Goal: Information Seeking & Learning: Learn about a topic

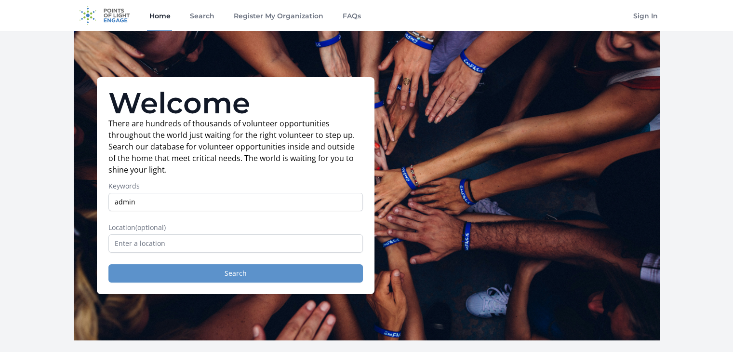
type input "admin"
click at [201, 271] on button "Search" at bounding box center [235, 273] width 254 height 18
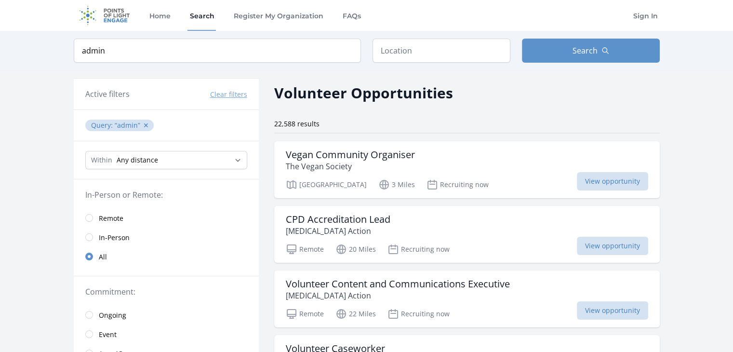
click at [85, 213] on link "Remote" at bounding box center [166, 217] width 185 height 19
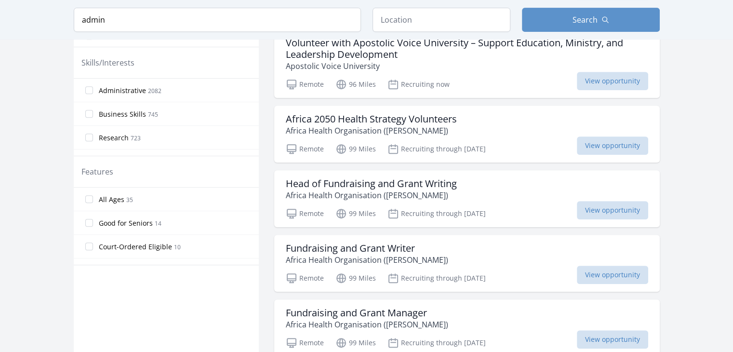
scroll to position [448, 0]
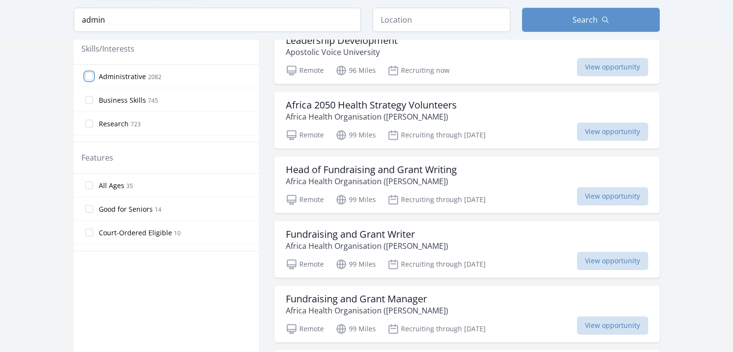
click at [87, 74] on input "Administrative 2082" at bounding box center [89, 76] width 8 height 8
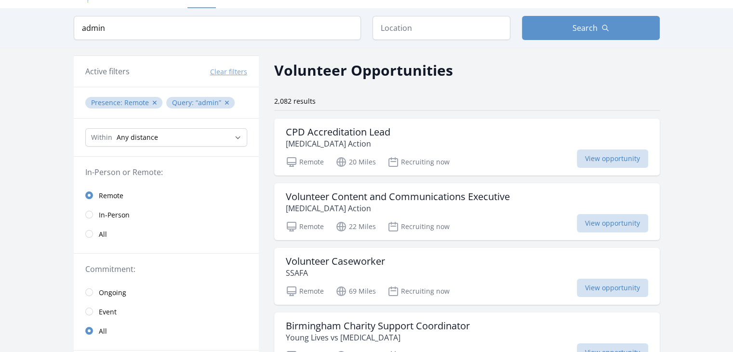
scroll to position [0, 0]
